Goal: Task Accomplishment & Management: Manage account settings

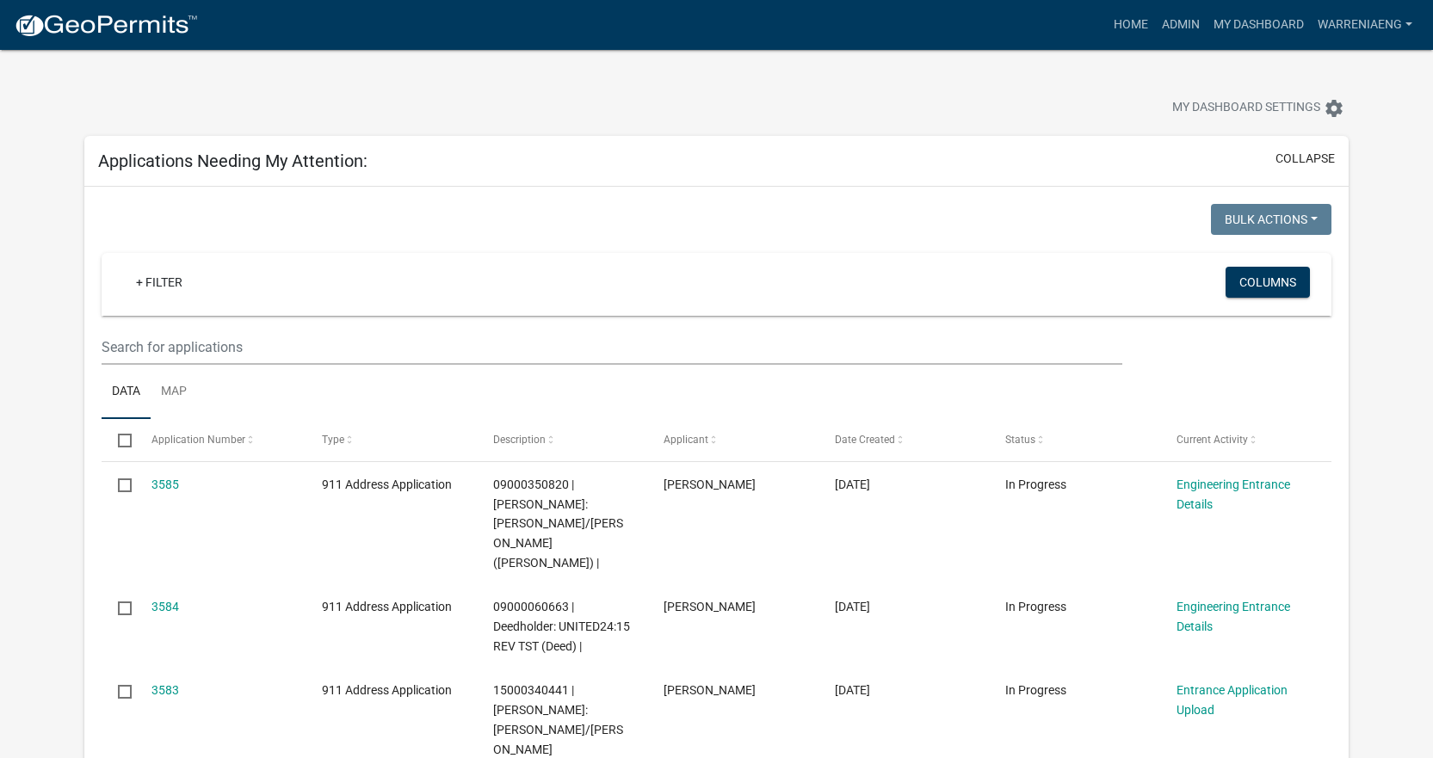
select select "2: 50"
select select "3: 100"
click at [400, 102] on div at bounding box center [447, 110] width 752 height 38
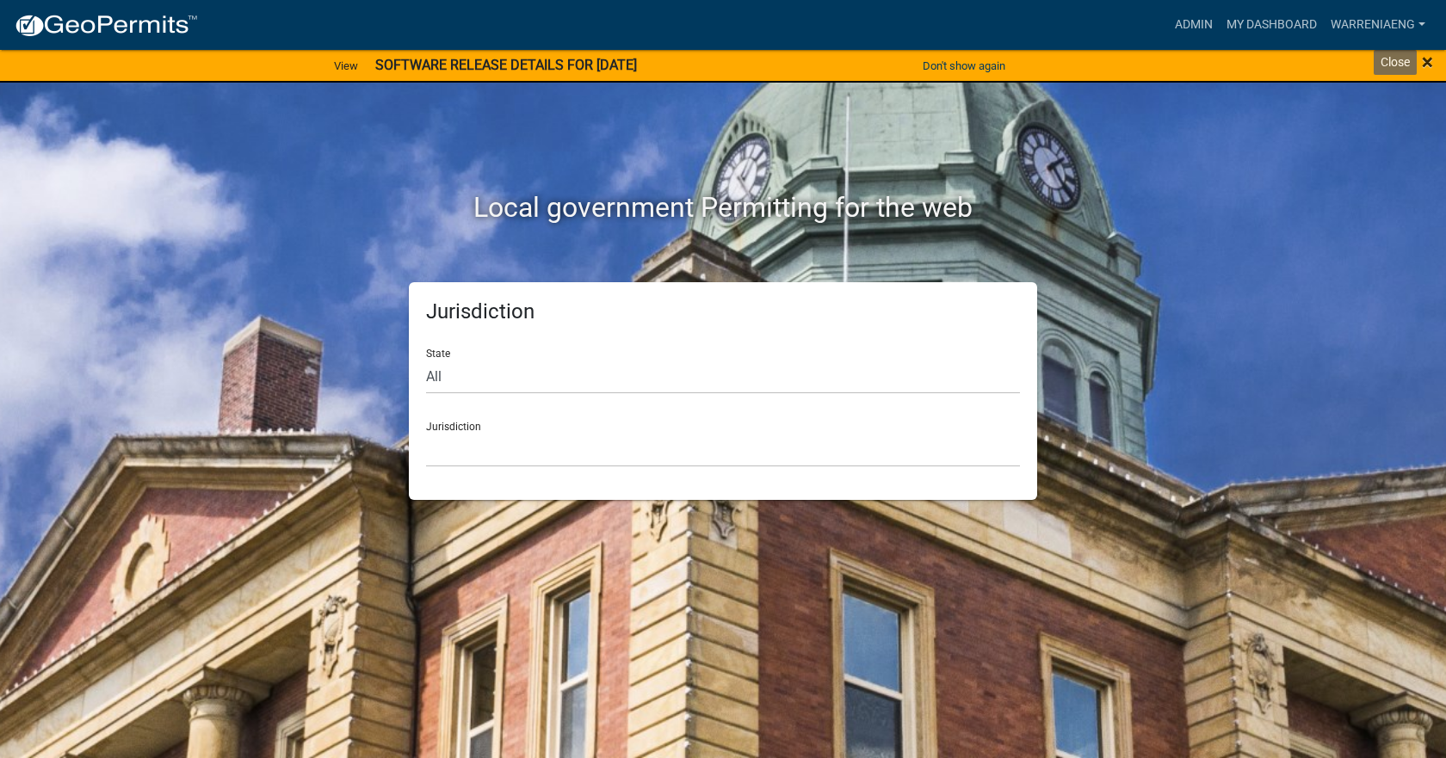
click at [1431, 64] on span "×" at bounding box center [1427, 62] width 11 height 24
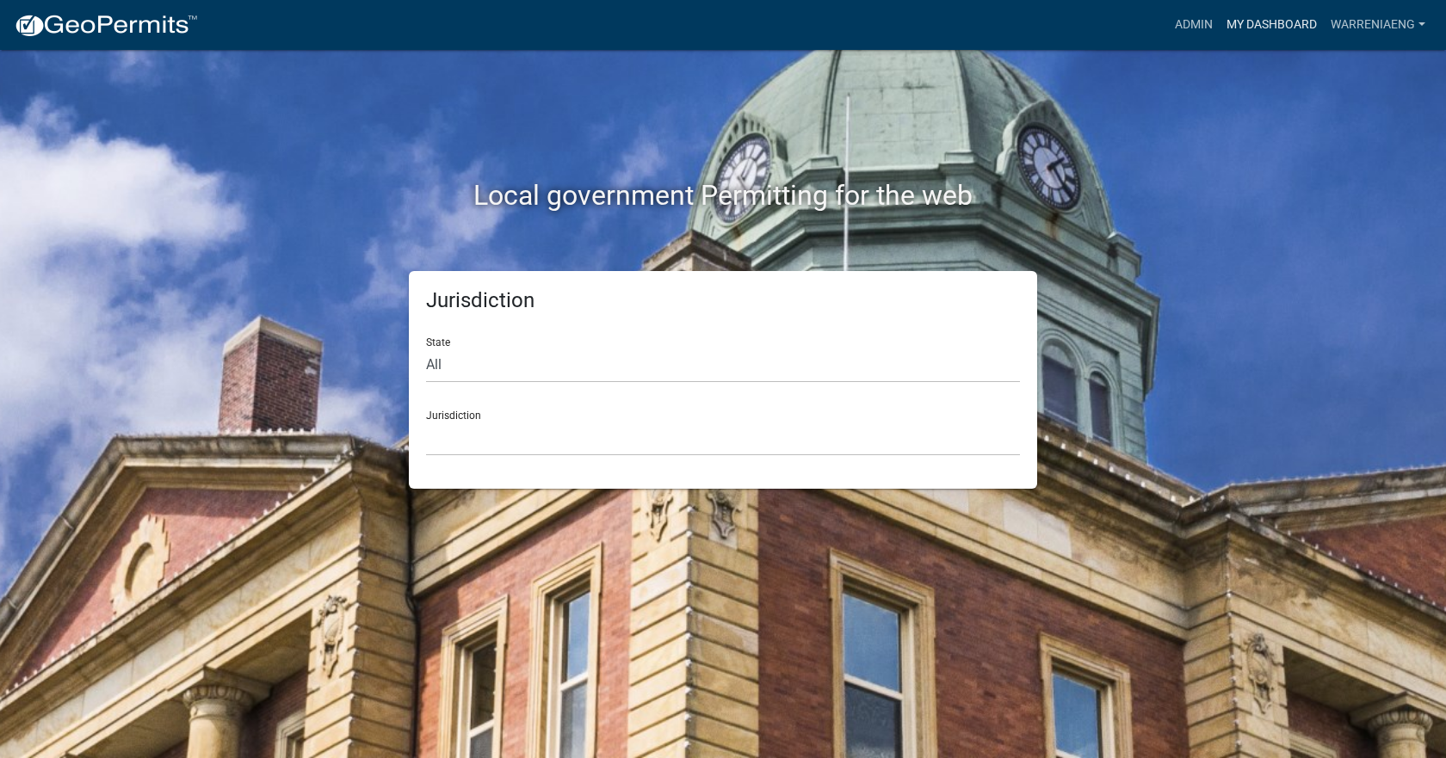
click at [1265, 24] on link "My Dashboard" at bounding box center [1272, 25] width 104 height 33
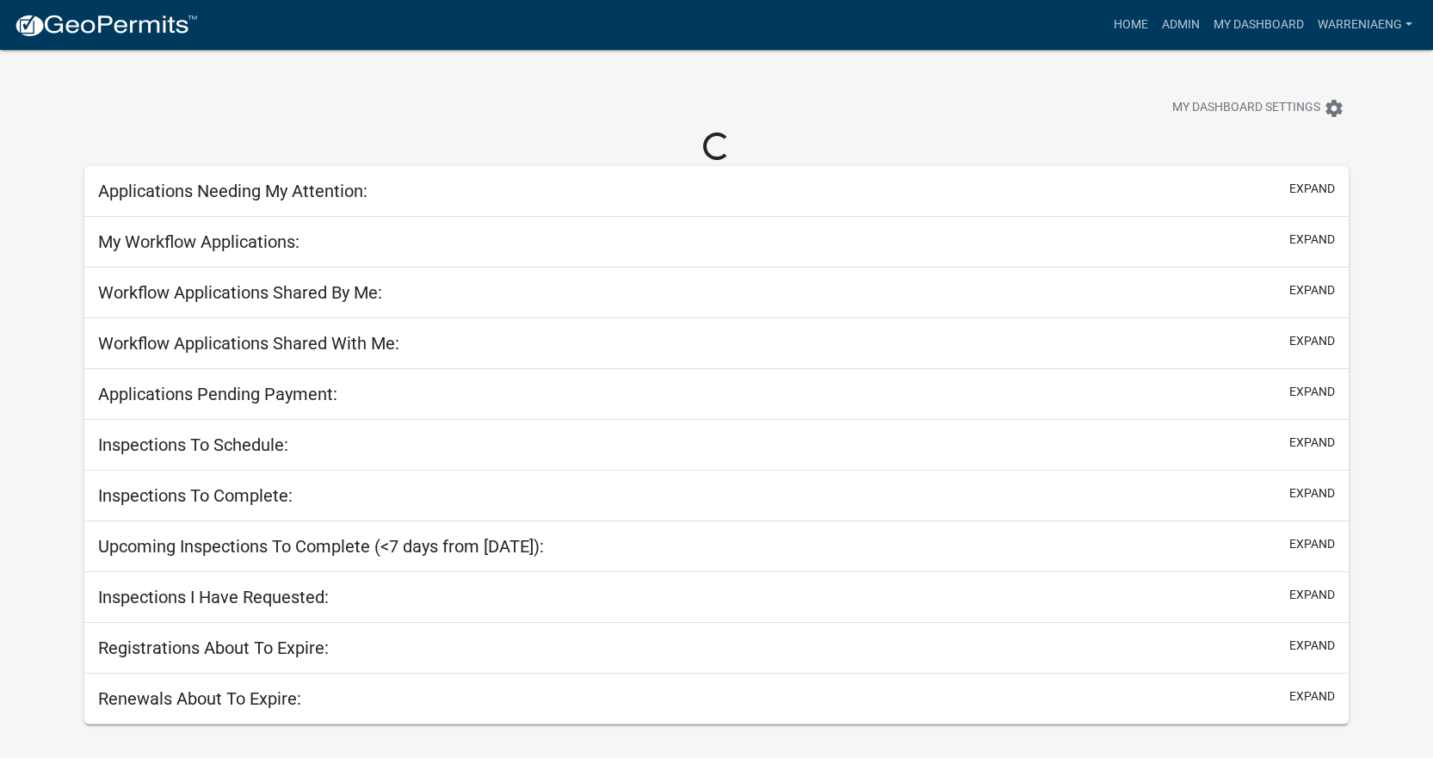
select select "3: 100"
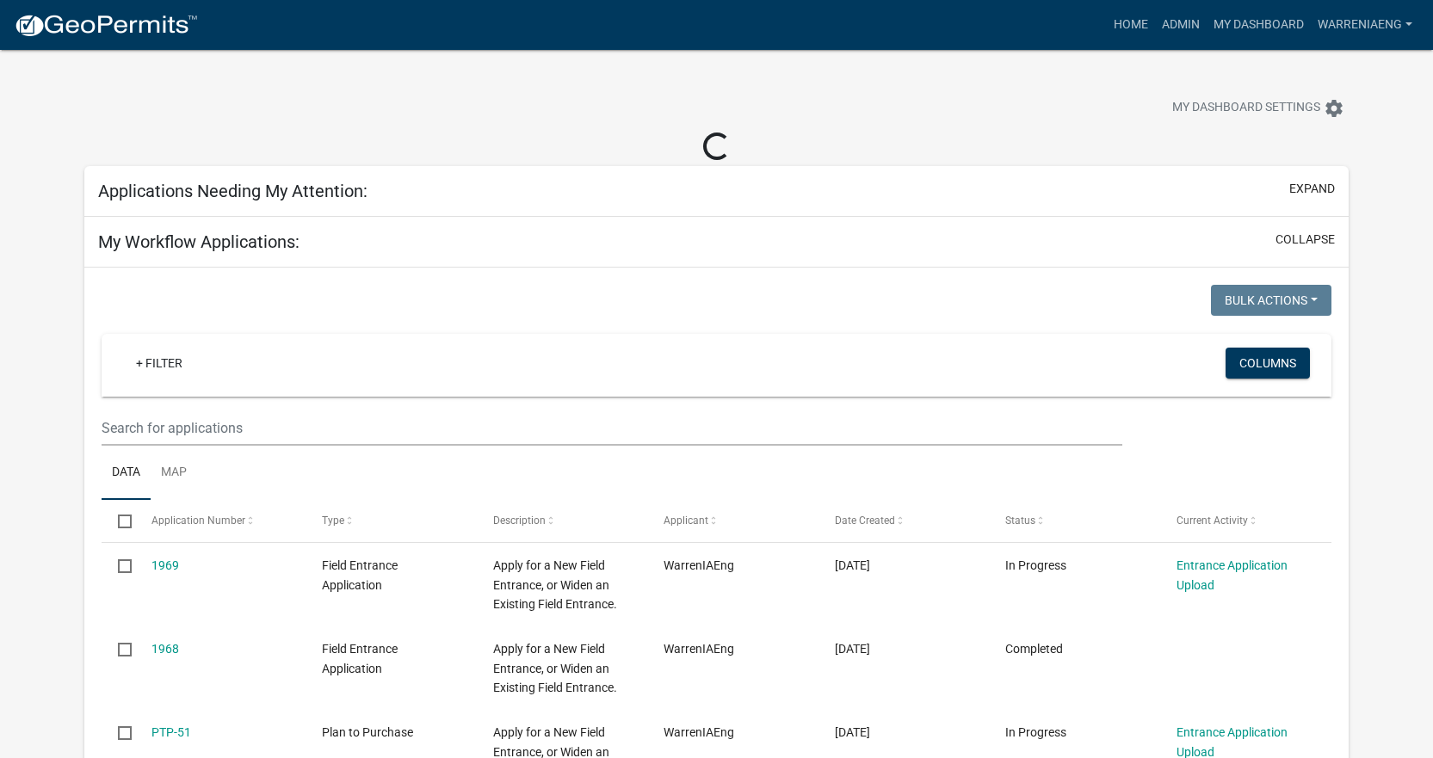
click at [1060, 65] on div "My Dashboard Settings settings" at bounding box center [716, 89] width 1290 height 79
select select "2: 50"
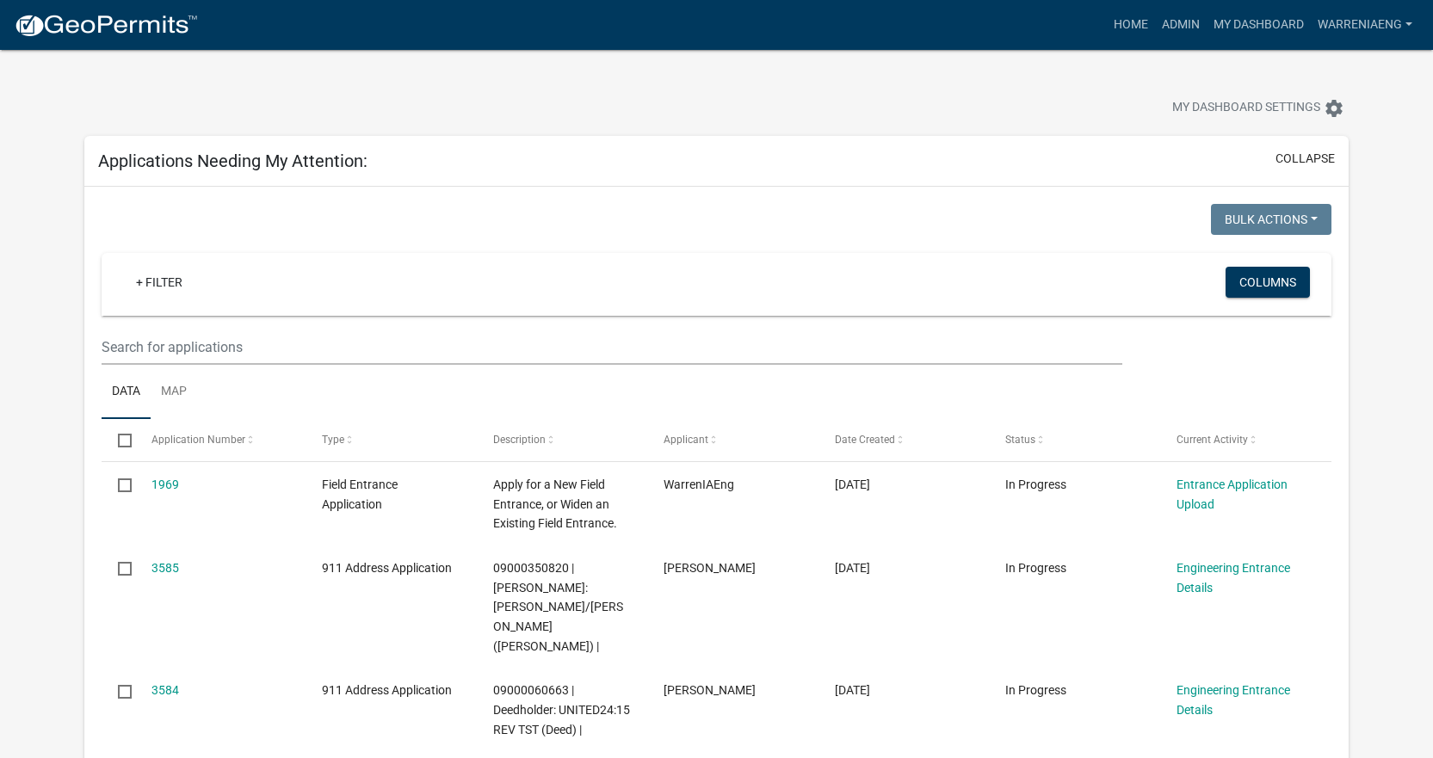
click at [718, 79] on div "My Dashboard Settings settings" at bounding box center [716, 89] width 1290 height 79
